Goal: Navigation & Orientation: Go to known website

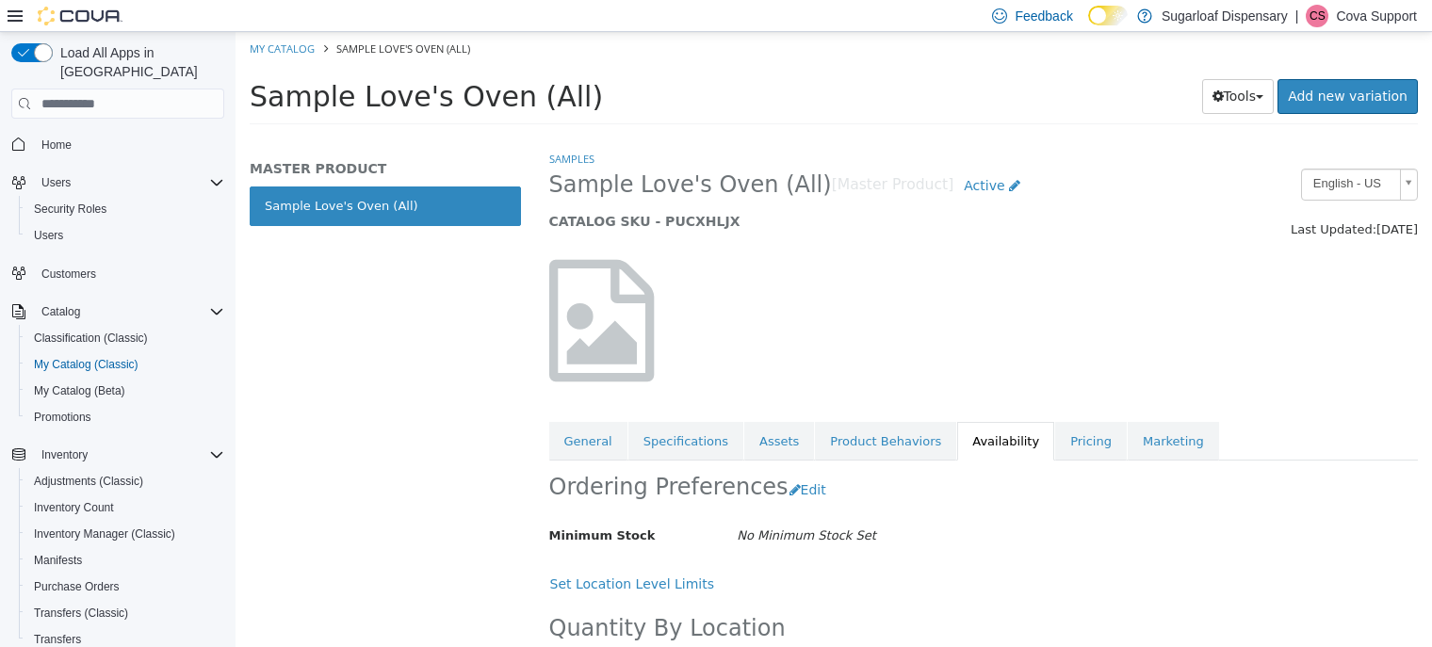
click at [1366, 14] on p "Cova Support" at bounding box center [1376, 16] width 81 height 23
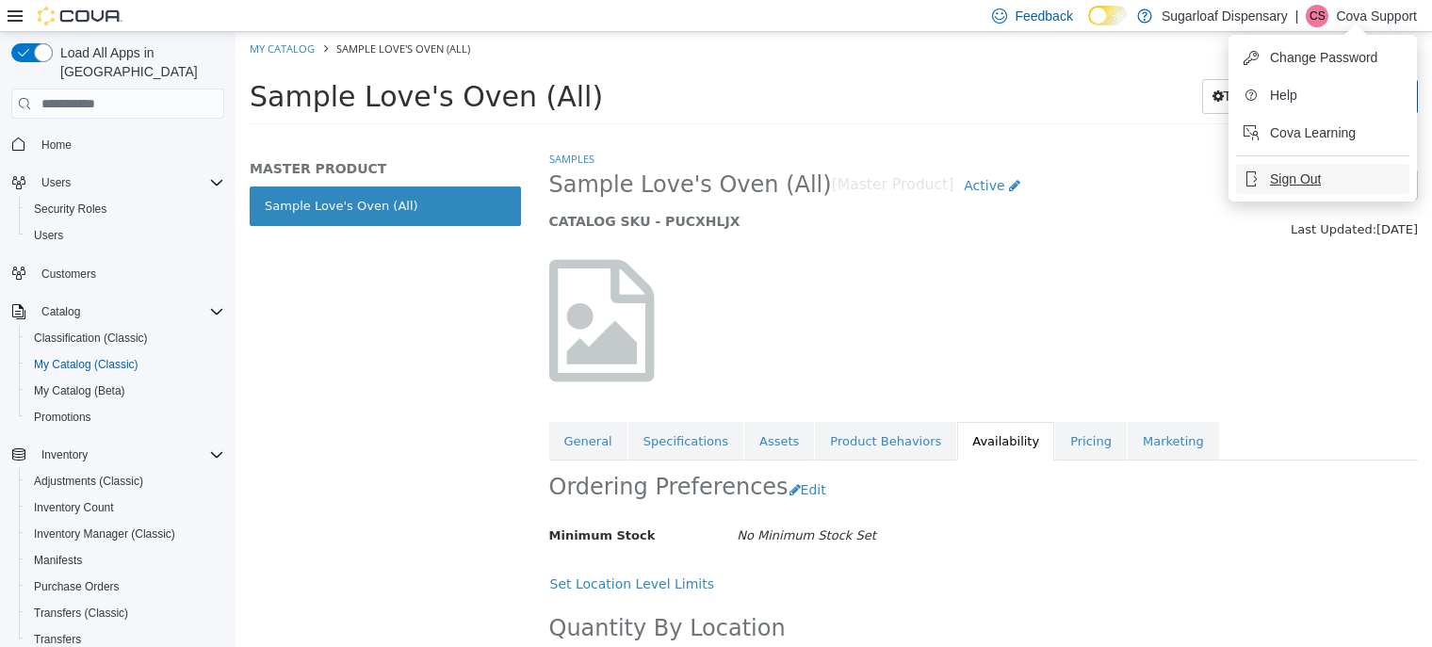
click at [1288, 171] on span "Sign Out" at bounding box center [1295, 179] width 51 height 19
